Goal: Task Accomplishment & Management: Manage account settings

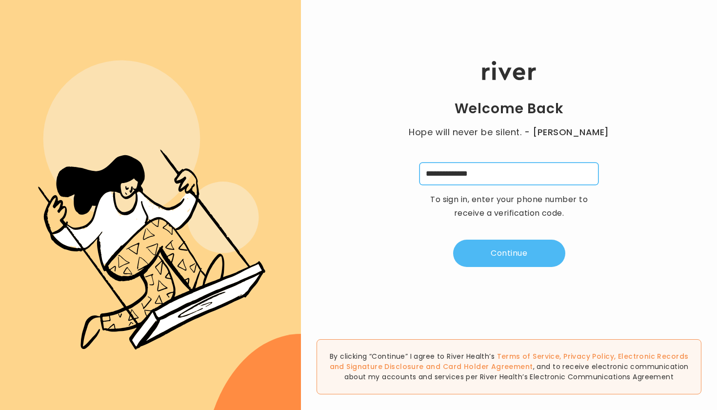
type input "**********"
click at [529, 254] on button "Continue" at bounding box center [509, 253] width 112 height 27
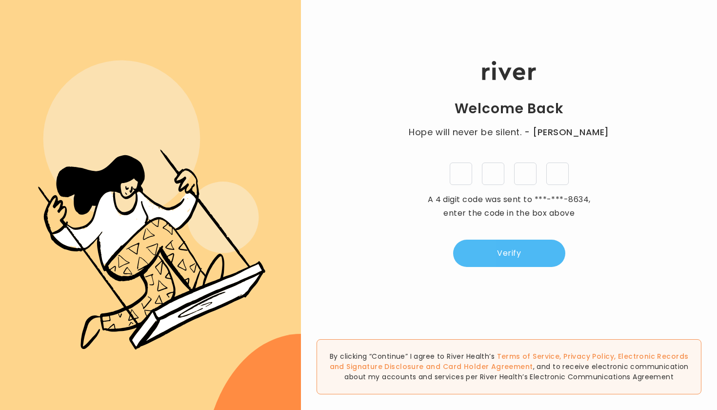
type input "*"
click at [511, 247] on button "Verify" at bounding box center [509, 253] width 112 height 27
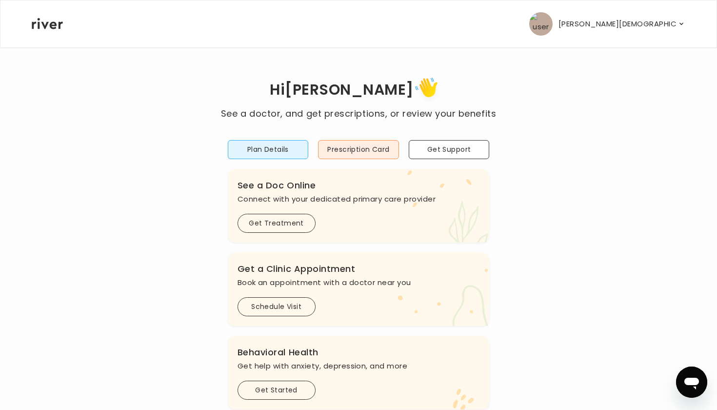
click at [646, 22] on p "[PERSON_NAME][DEMOGRAPHIC_DATA]" at bounding box center [618, 24] width 119 height 14
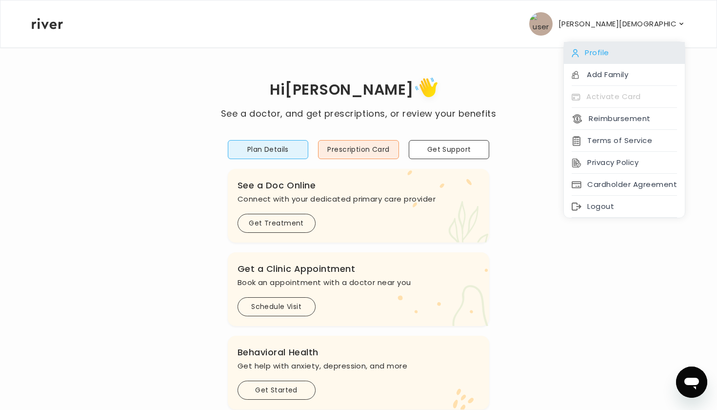
click at [596, 49] on div "Profile" at bounding box center [624, 53] width 121 height 22
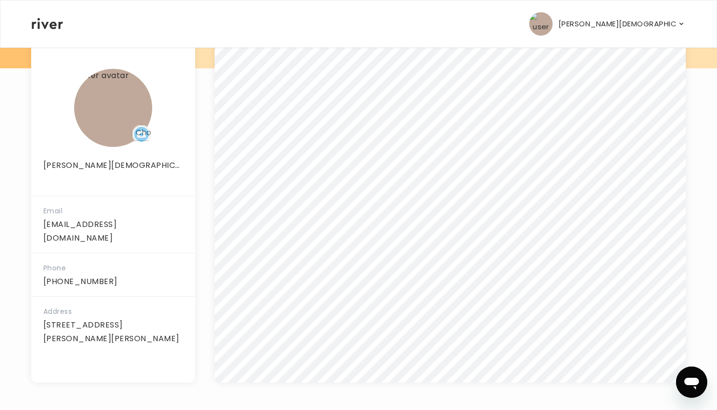
scroll to position [149, 0]
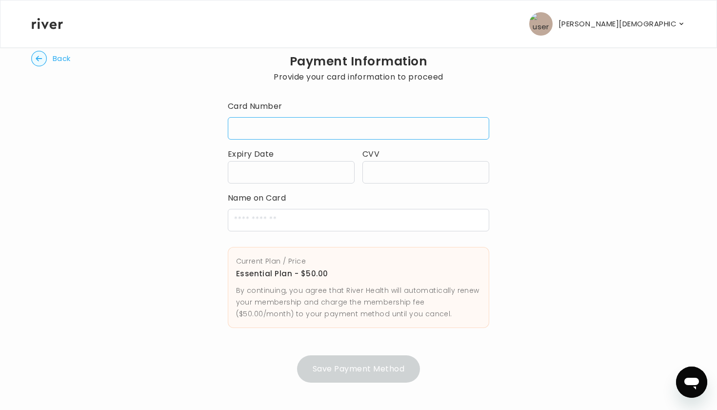
scroll to position [20, 0]
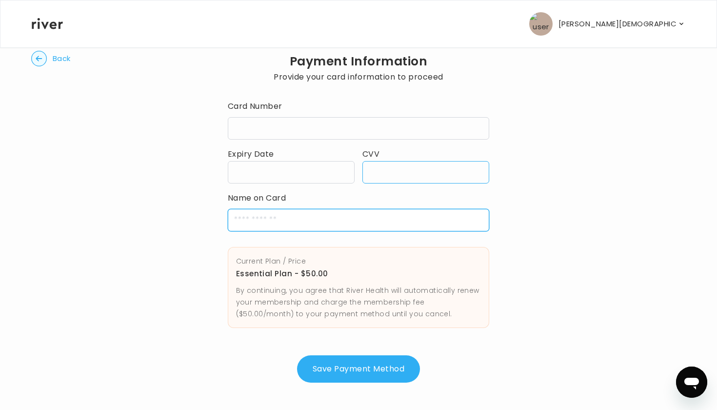
click at [249, 217] on input "cardName" at bounding box center [359, 220] width 262 height 22
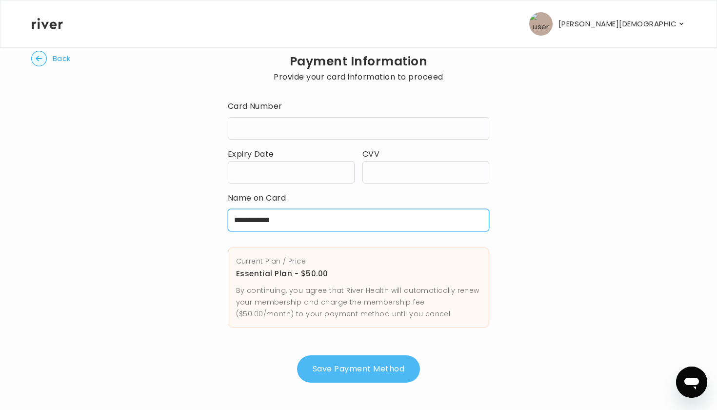
type input "**********"
click at [365, 368] on button "Save Payment Method" at bounding box center [358, 368] width 123 height 27
